Goal: Use online tool/utility: Utilize a website feature to perform a specific function

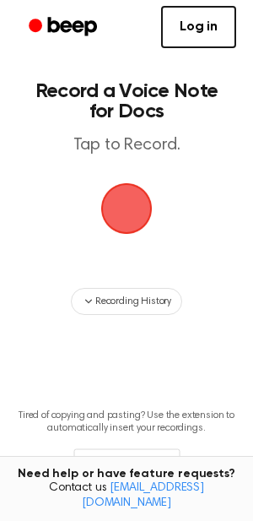
click at [0, 260] on main "Record a Voice Note for Docs Tap to Record. Recording History Tired of copying …" at bounding box center [126, 271] width 253 height 542
click at [138, 221] on span "button" at bounding box center [126, 208] width 61 height 61
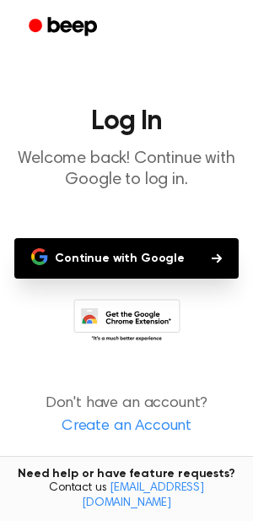
click at [146, 250] on button "Continue with Google" at bounding box center [126, 258] width 225 height 41
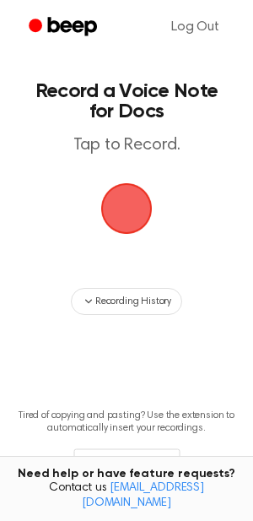
click at [136, 209] on span "button" at bounding box center [127, 209] width 55 height 55
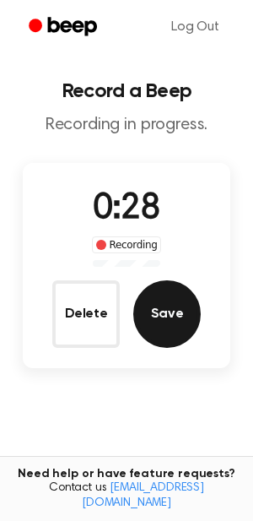
click at [188, 312] on button "Save" at bounding box center [167, 314] width 68 height 68
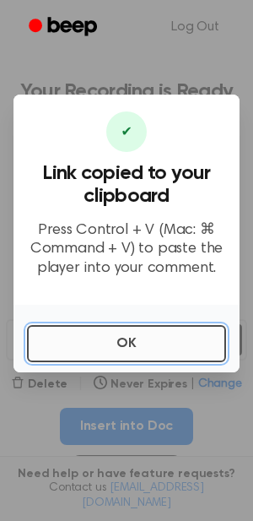
click at [138, 339] on button "OK" at bounding box center [126, 343] width 199 height 37
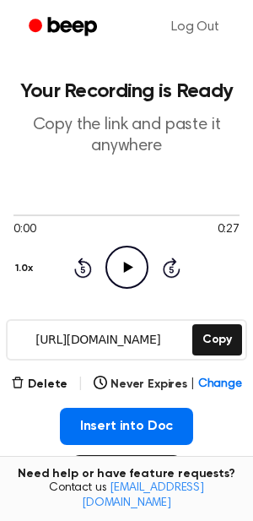
click at [130, 278] on icon "Play Audio" at bounding box center [127, 267] width 43 height 43
click at [41, 388] on button "Delete" at bounding box center [39, 385] width 57 height 18
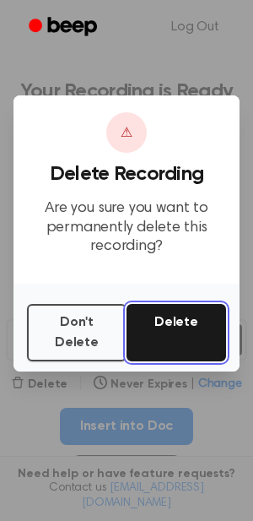
click at [171, 325] on button "Delete" at bounding box center [177, 332] width 100 height 57
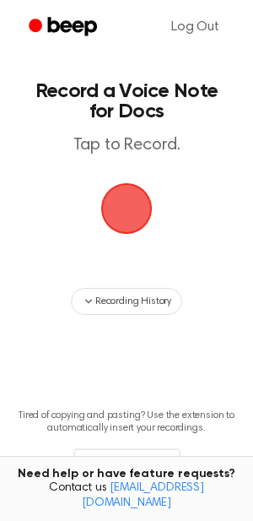
click at [140, 209] on span "button" at bounding box center [126, 208] width 95 height 95
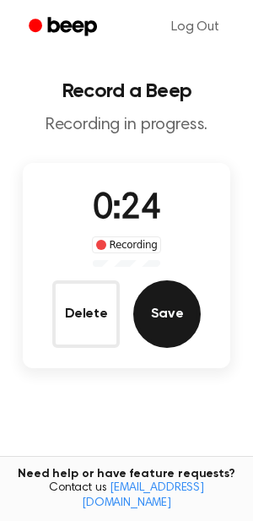
click at [162, 285] on button "Save" at bounding box center [167, 314] width 68 height 68
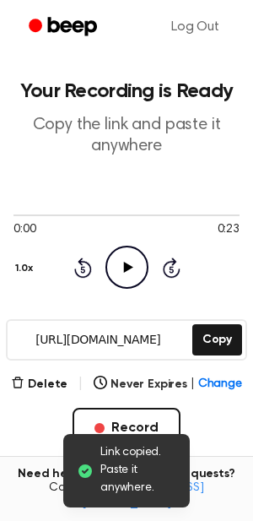
click at [120, 268] on icon "Play Audio" at bounding box center [127, 267] width 43 height 43
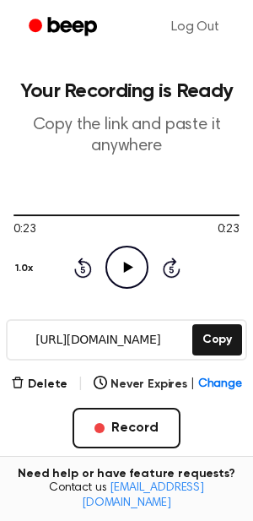
click at [220, 426] on div "Delete | Never Expires | Change Record" at bounding box center [127, 438] width 226 height 128
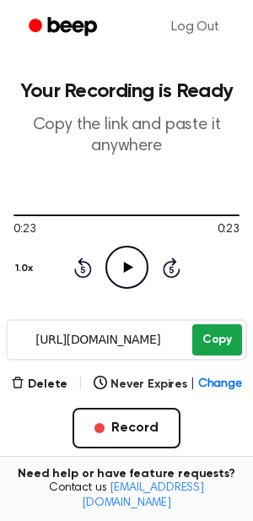
click at [218, 349] on button "Copy" at bounding box center [217, 339] width 50 height 31
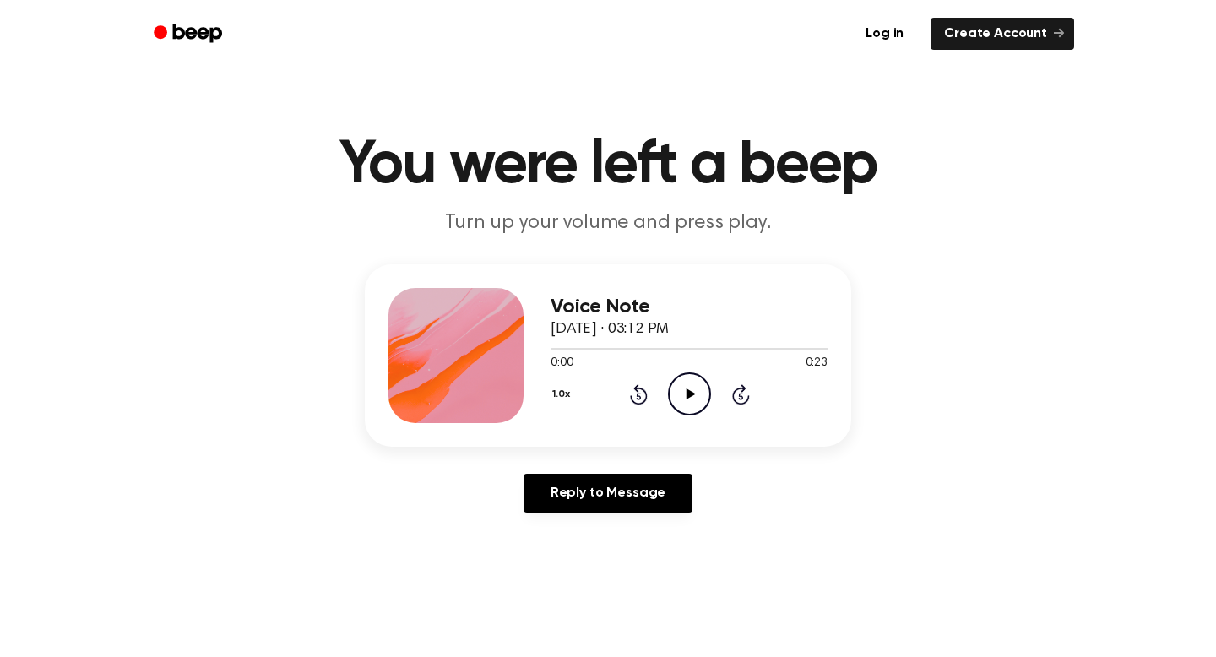
click at [695, 403] on icon "Play Audio" at bounding box center [689, 393] width 43 height 43
click at [695, 403] on icon "Pause Audio" at bounding box center [689, 393] width 43 height 43
click at [682, 392] on icon "Play Audio" at bounding box center [689, 393] width 43 height 43
